Goal: Information Seeking & Learning: Learn about a topic

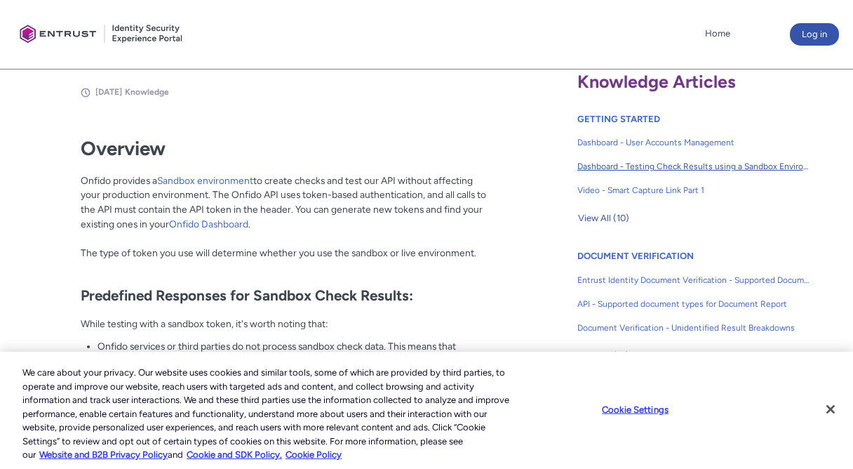
scroll to position [322, 0]
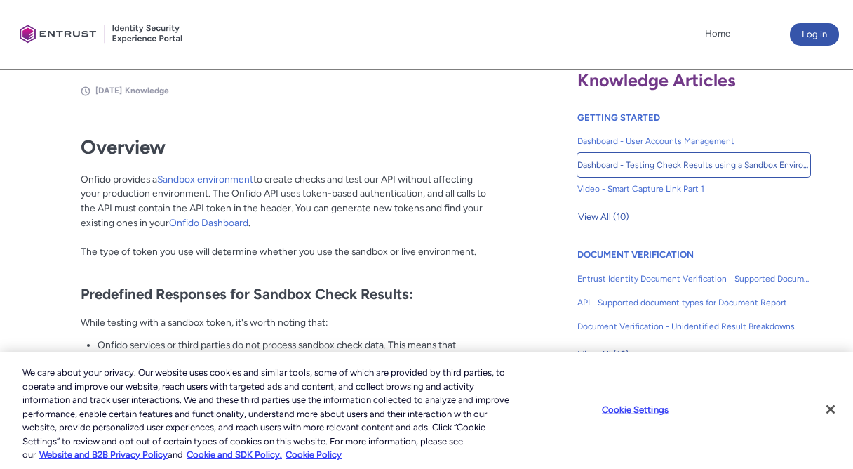
click at [625, 162] on span "Dashboard - Testing Check Results using a Sandbox Environment" at bounding box center [693, 165] width 233 height 13
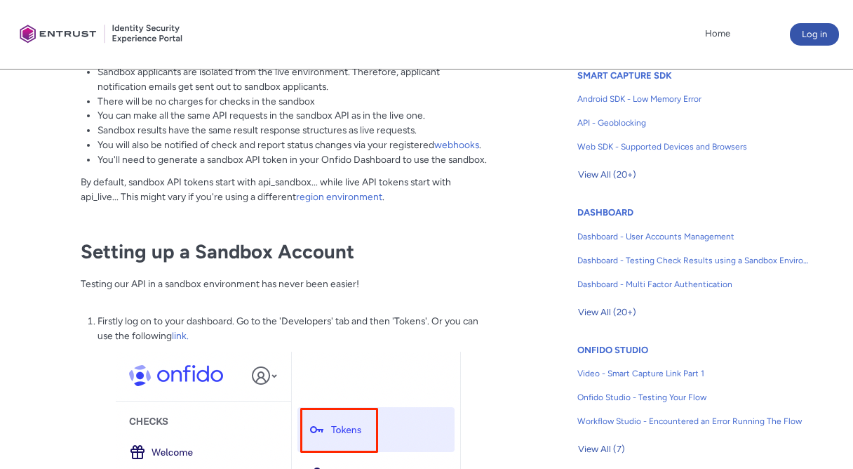
scroll to position [639, 0]
click at [608, 311] on span "View All (20+)" at bounding box center [607, 311] width 58 height 21
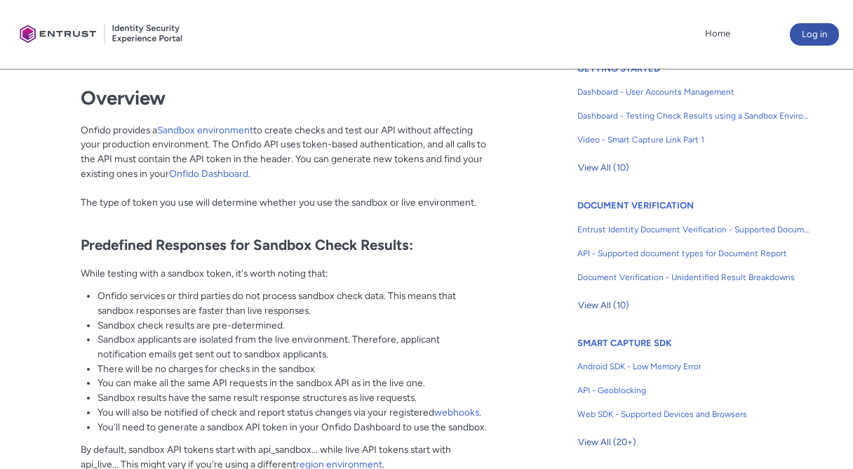
scroll to position [254, 0]
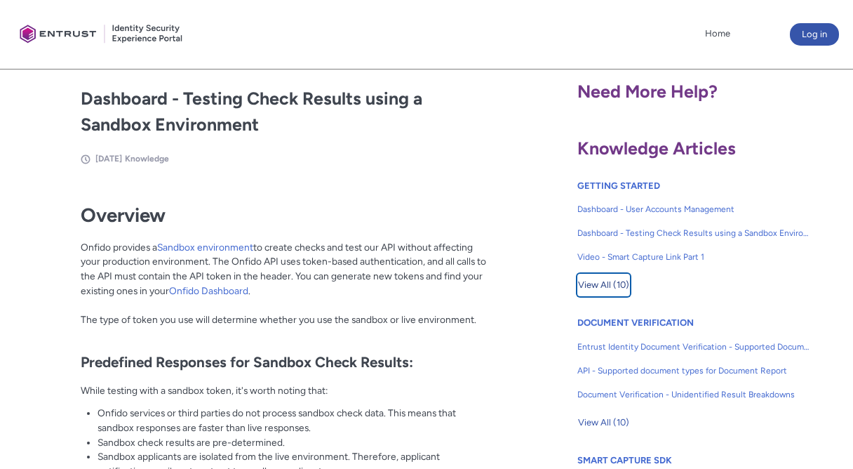
click at [616, 281] on span "View All (10)" at bounding box center [603, 284] width 51 height 21
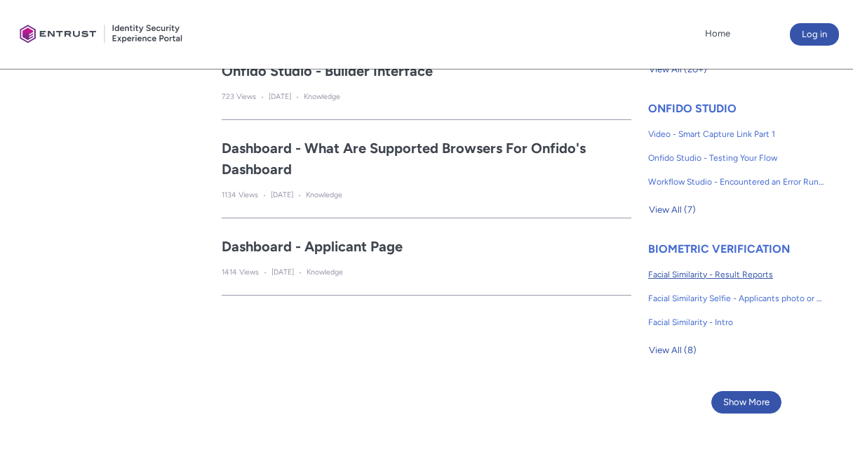
scroll to position [895, 0]
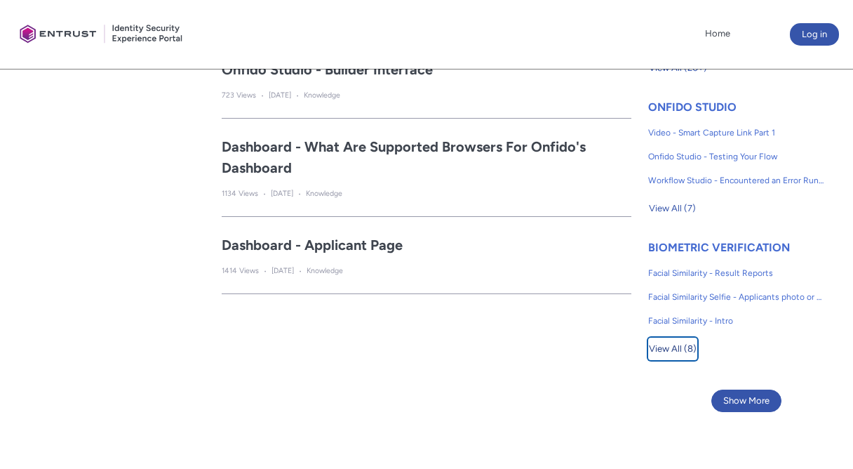
click at [678, 346] on span "View All (8)" at bounding box center [673, 348] width 48 height 21
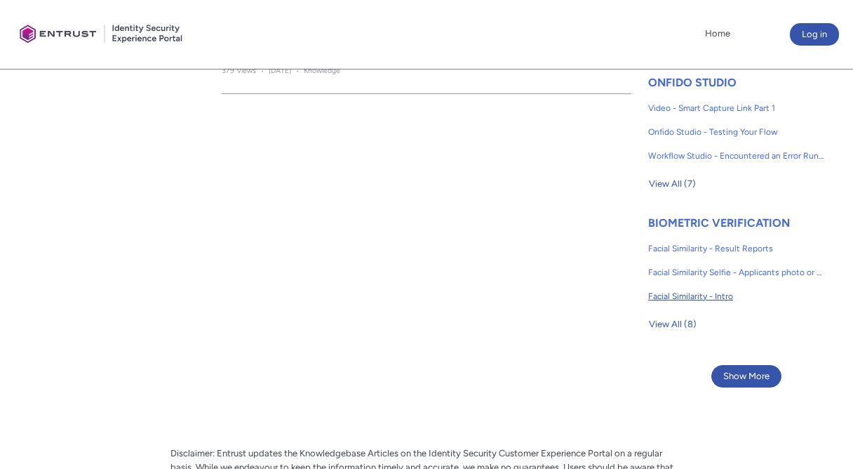
scroll to position [923, 0]
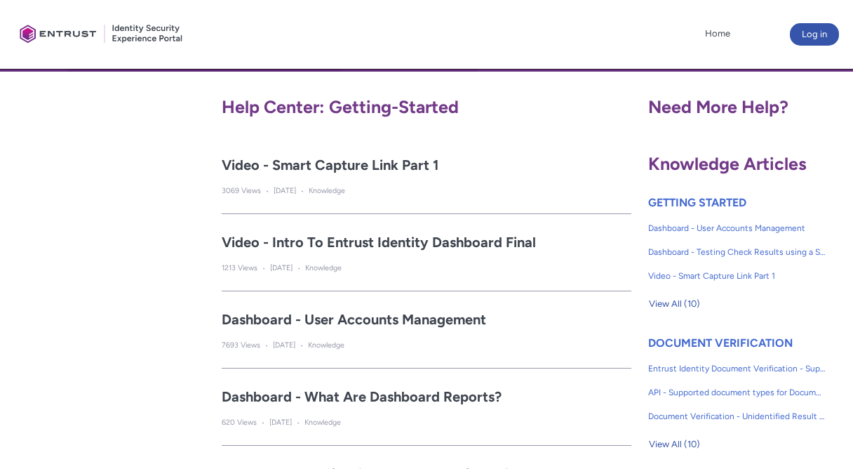
scroll to position [254, 0]
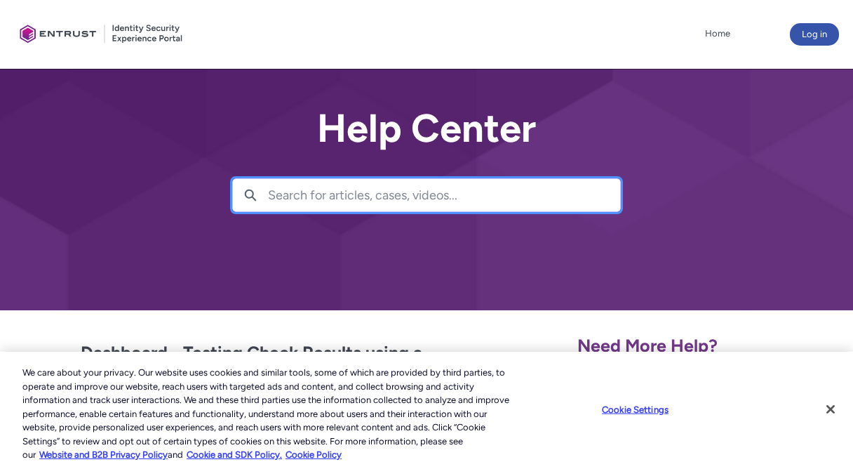
click at [458, 193] on input "Search for articles, cases, videos..." at bounding box center [444, 195] width 352 height 32
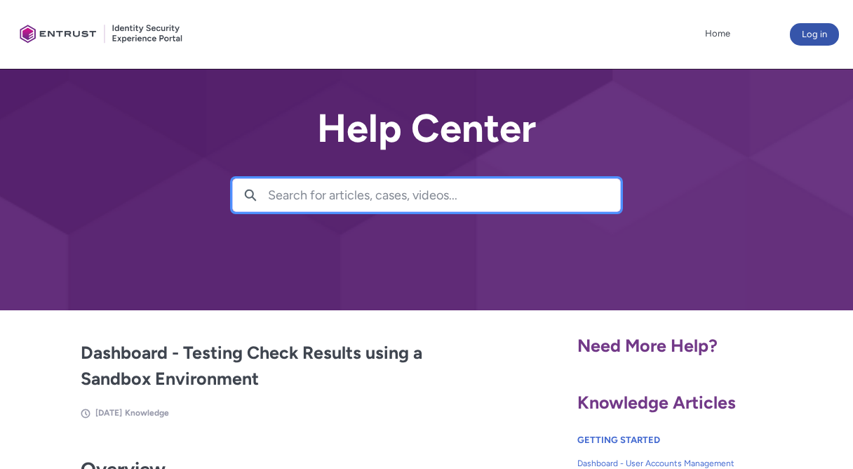
click at [458, 193] on input "Search for articles, cases, videos..." at bounding box center [444, 195] width 352 height 32
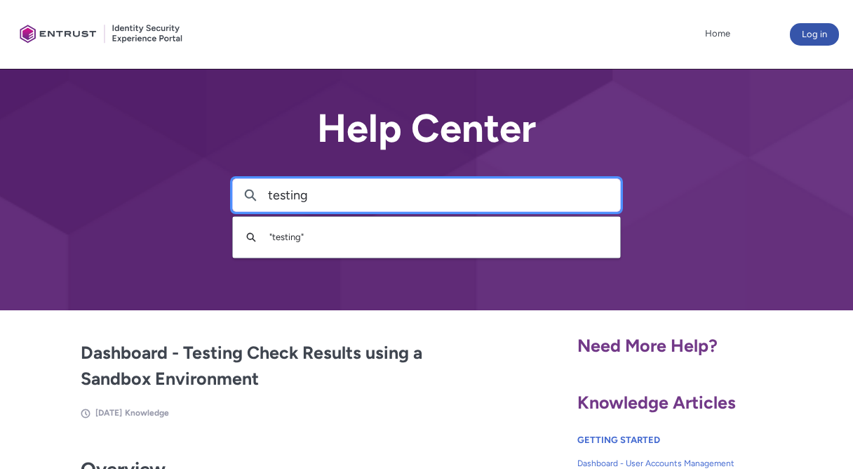
type input "testing"
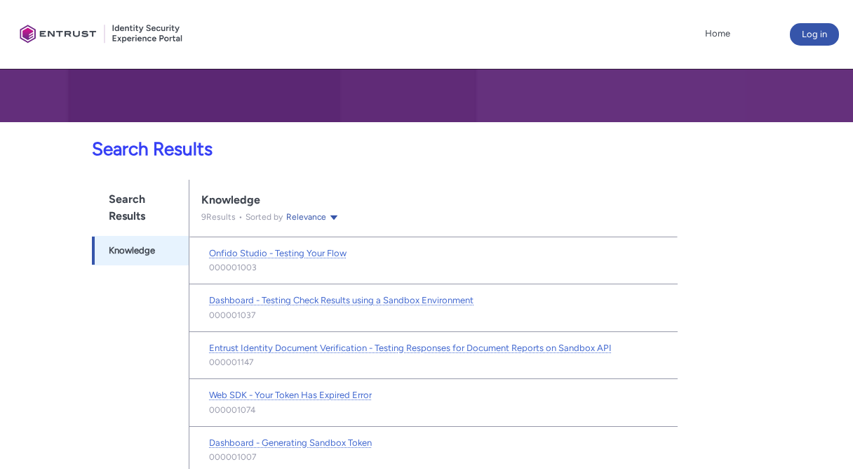
scroll to position [187, 0]
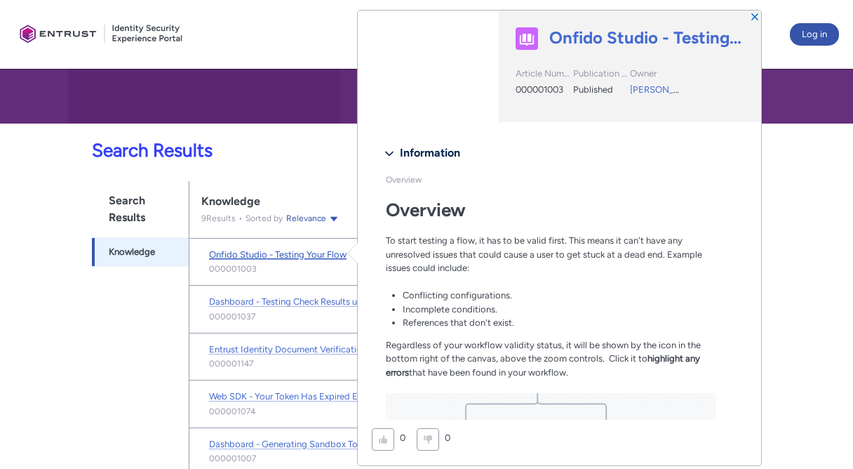
click at [288, 253] on span "Onfido Studio - Testing Your Flow" at bounding box center [278, 254] width 138 height 11
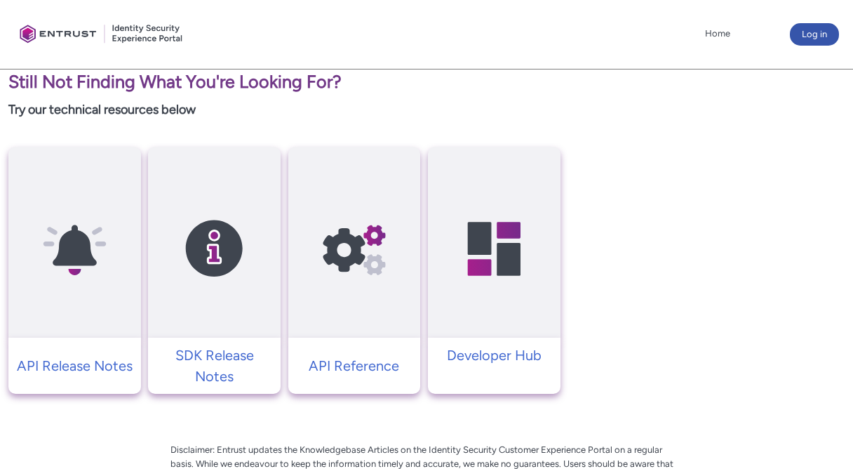
scroll to position [2324, 0]
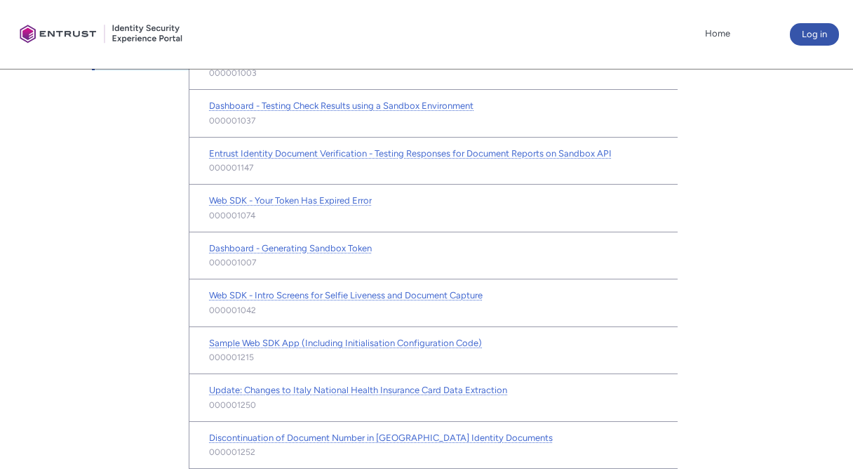
scroll to position [260, 0]
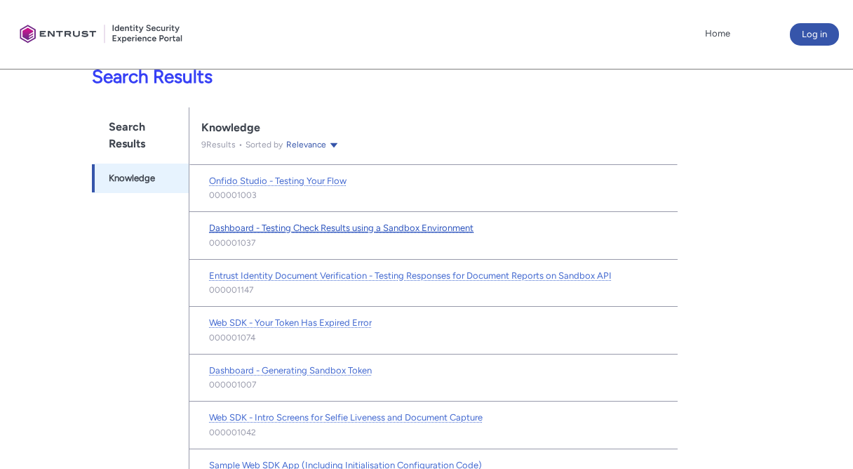
click at [365, 226] on span "Dashboard - Testing Check Results using a Sandbox Environment" at bounding box center [341, 227] width 265 height 11
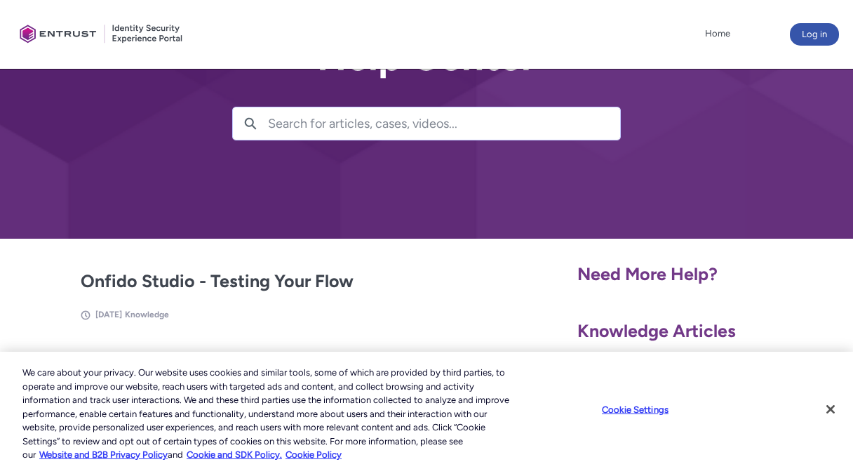
scroll to position [170, 0]
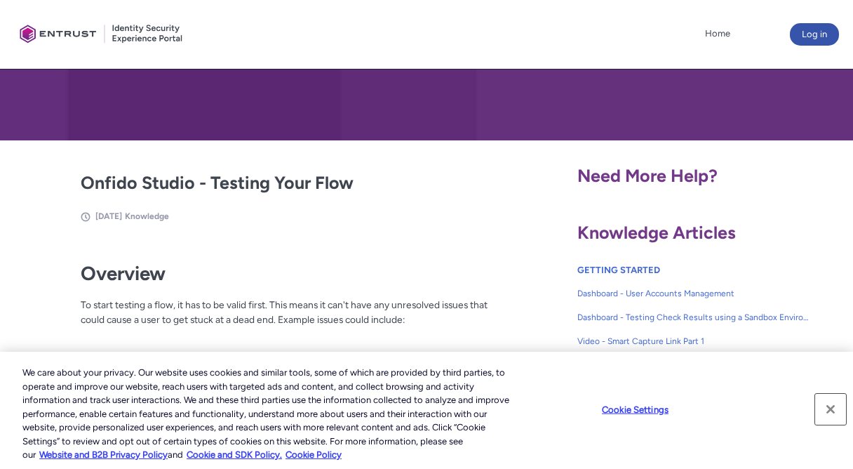
click at [826, 410] on button "Close" at bounding box center [830, 409] width 31 height 31
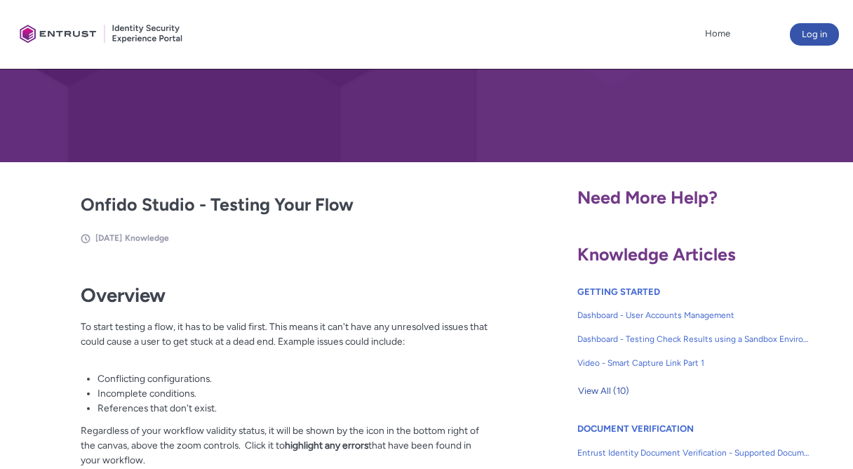
scroll to position [0, 0]
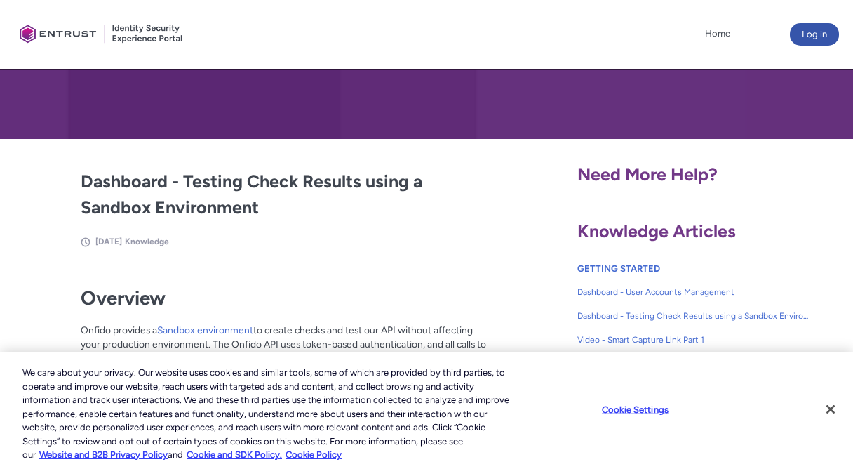
scroll to position [208, 0]
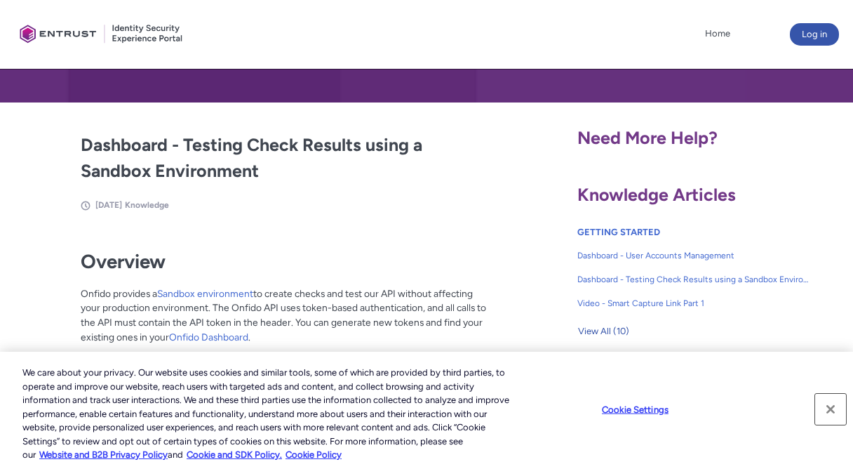
click at [829, 408] on button "Close" at bounding box center [830, 409] width 31 height 31
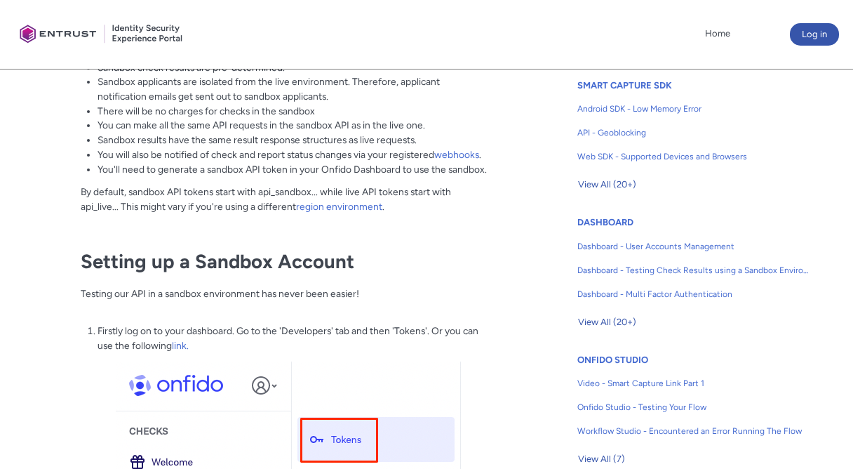
scroll to position [495, 0]
